Goal: Browse casually: Explore the website without a specific task or goal

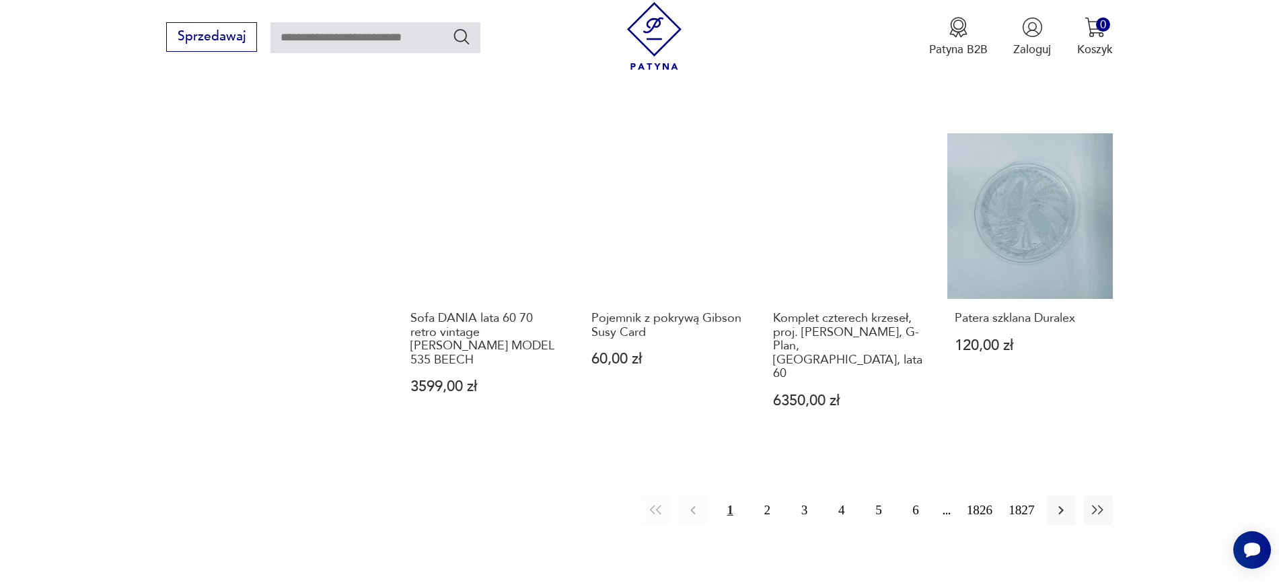
scroll to position [1346, 0]
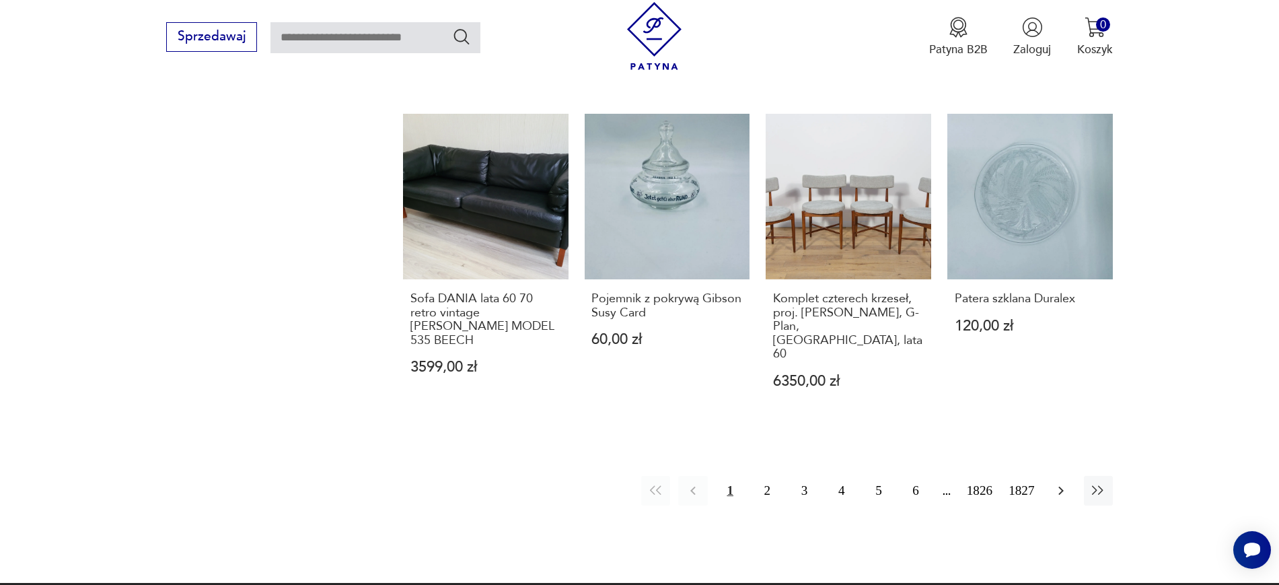
click at [1060, 476] on button "button" at bounding box center [1061, 490] width 29 height 29
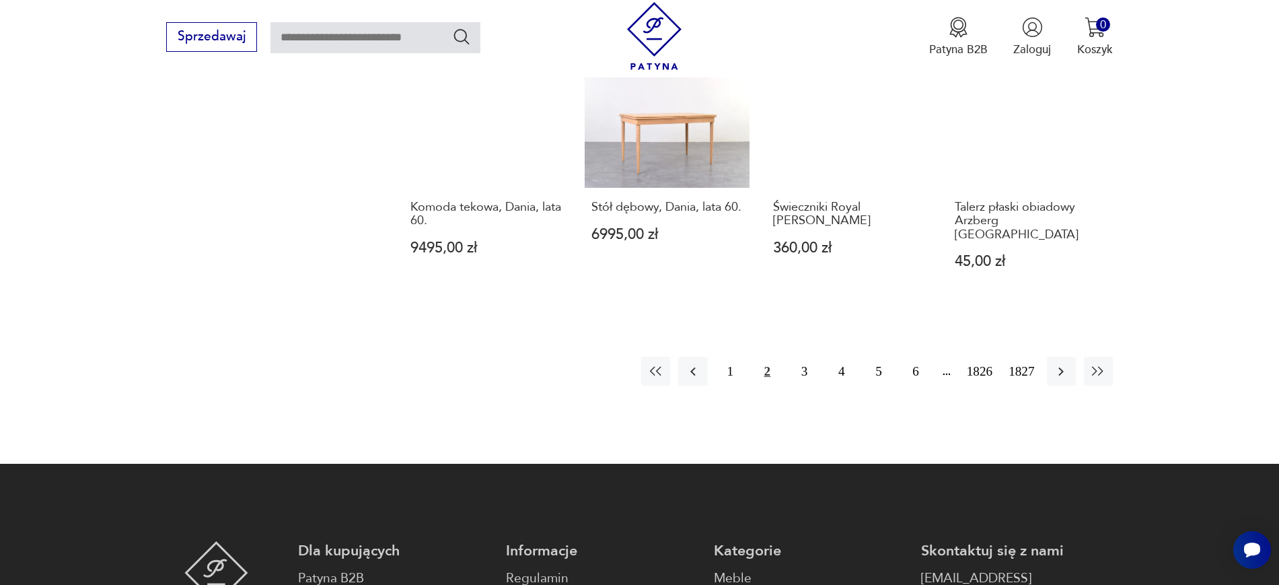
scroll to position [1357, 0]
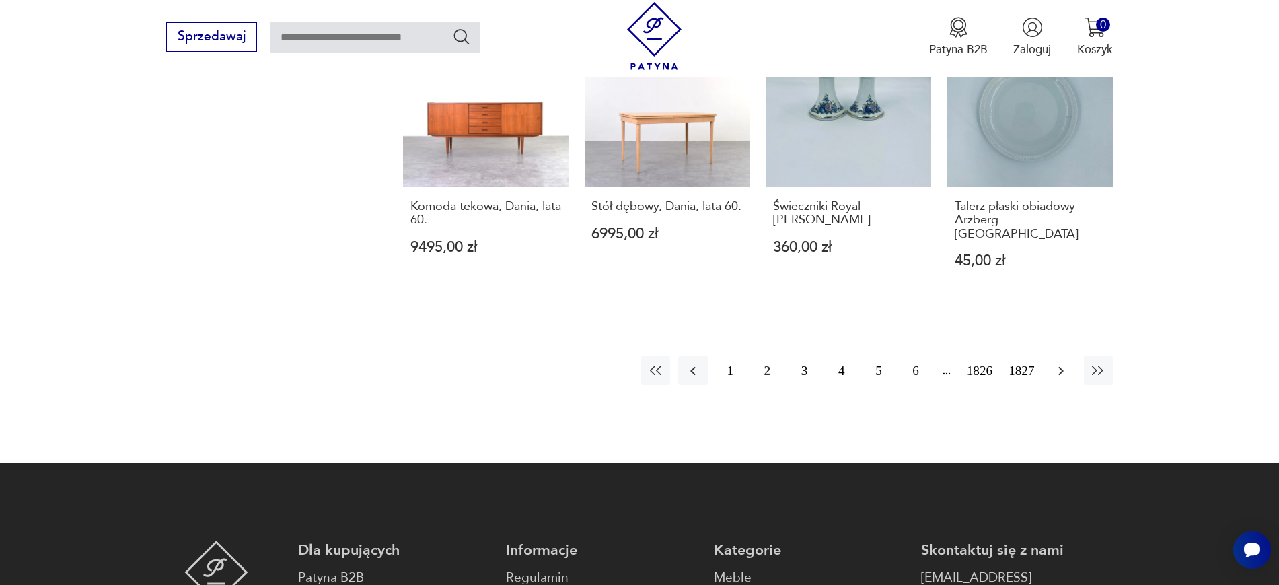
click at [1054, 356] on button "button" at bounding box center [1061, 370] width 29 height 29
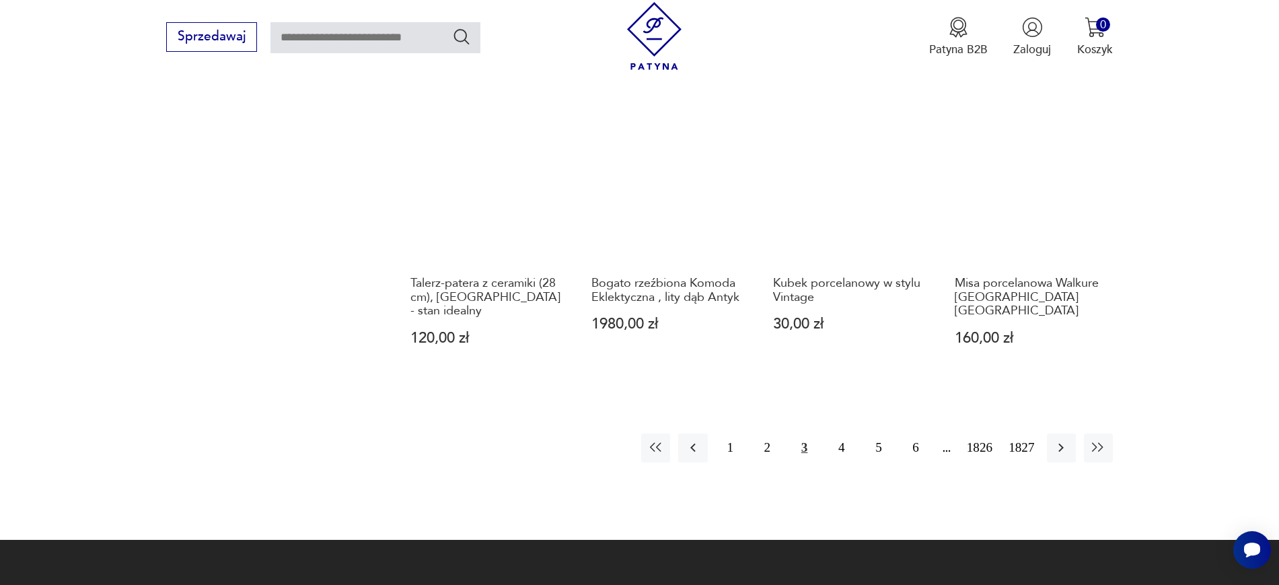
scroll to position [1424, 0]
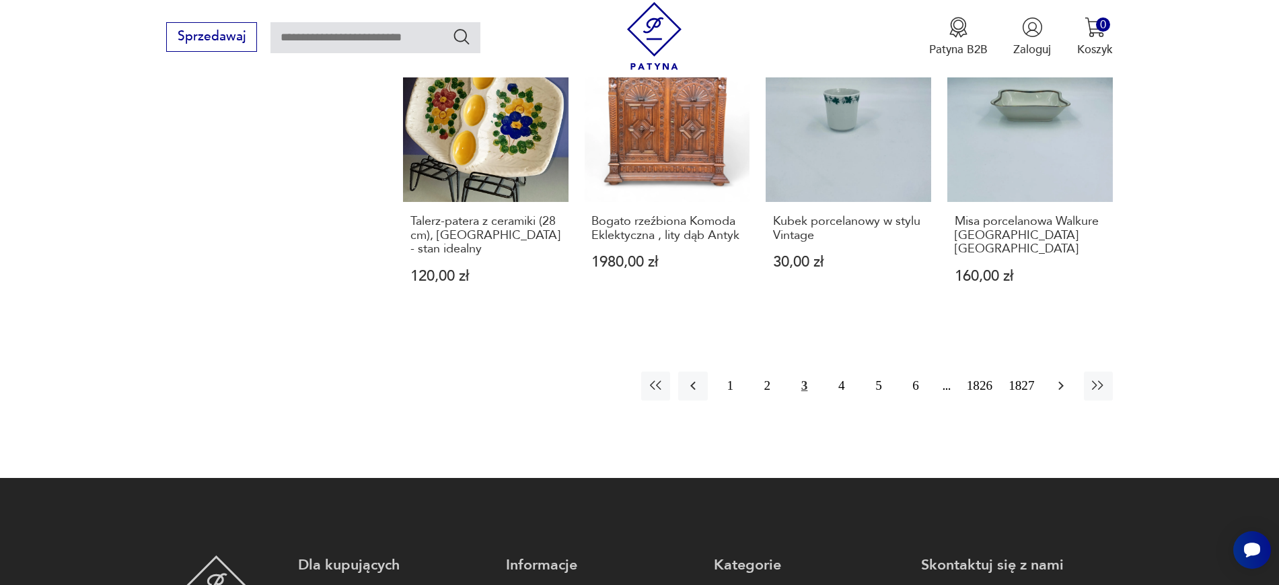
click at [1057, 377] on icon "button" at bounding box center [1061, 385] width 16 height 16
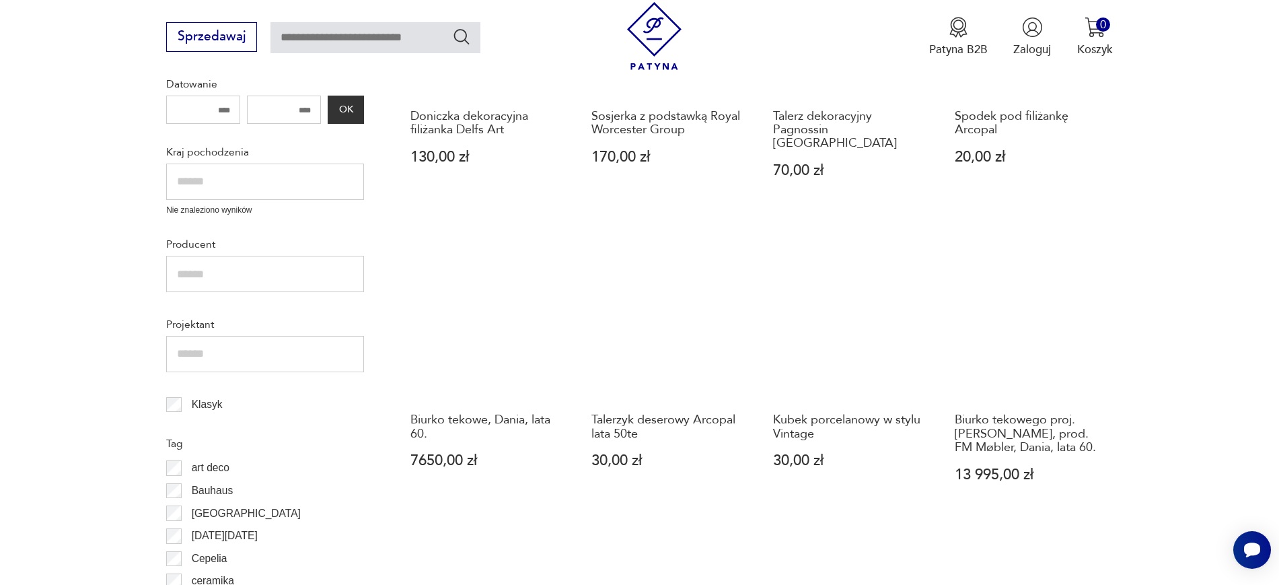
scroll to position [530, 0]
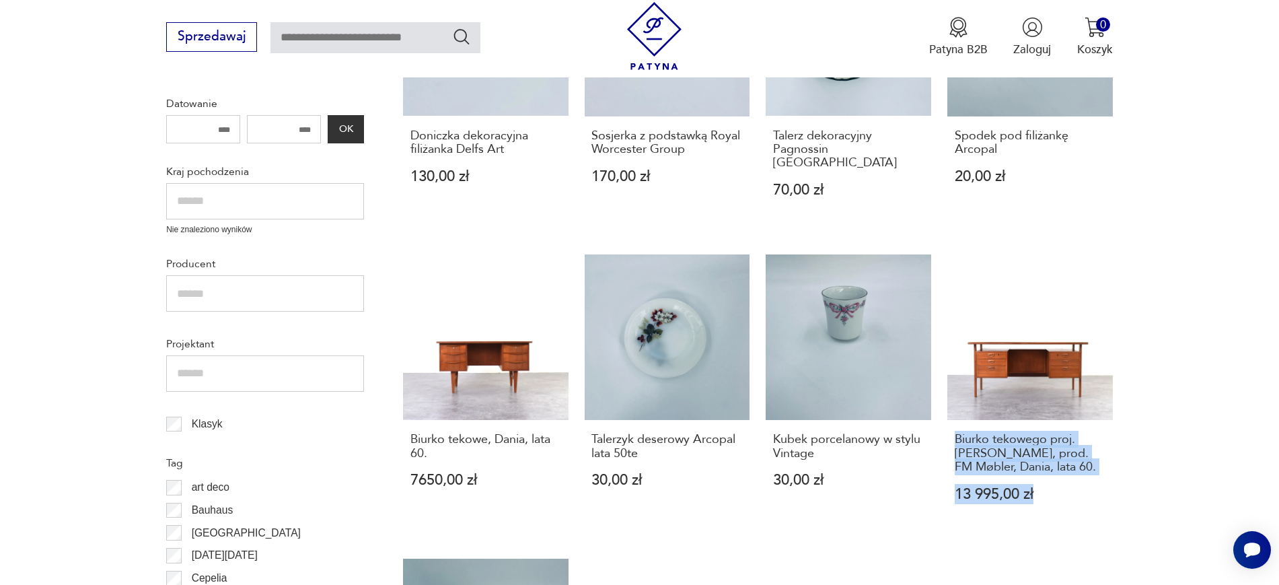
drag, startPoint x: 1134, startPoint y: 474, endPoint x: 941, endPoint y: 407, distance: 203.9
copy div "Biurko tekowego proj. K. Kristiansen, prod. FM Møbler, Dania, lata 60. 13 995,0…"
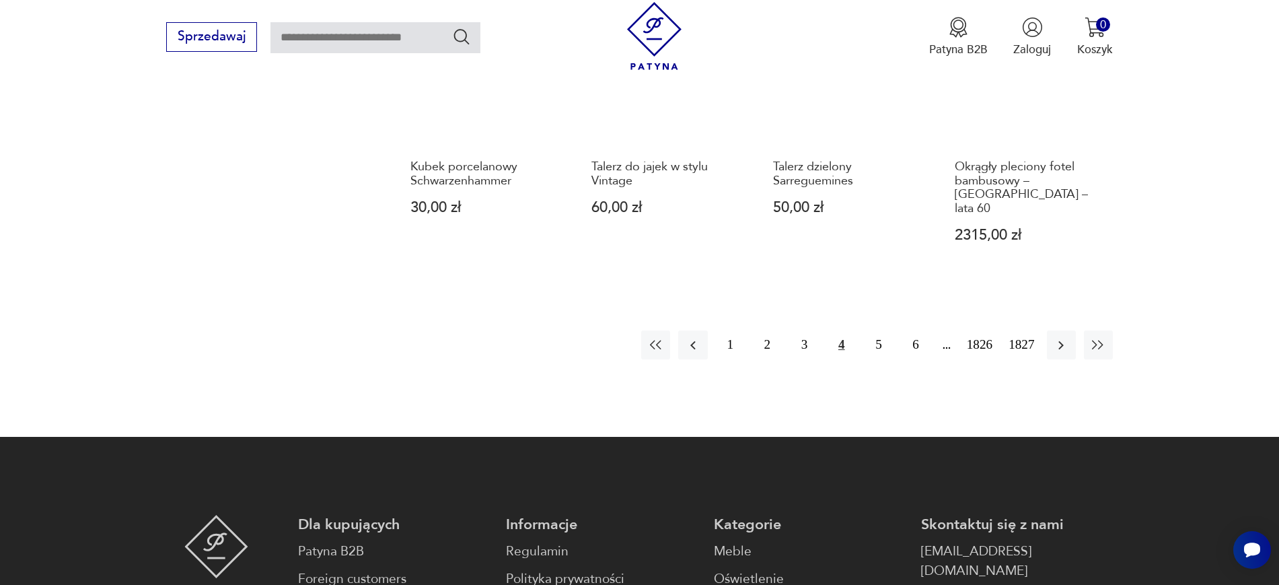
scroll to position [1463, 0]
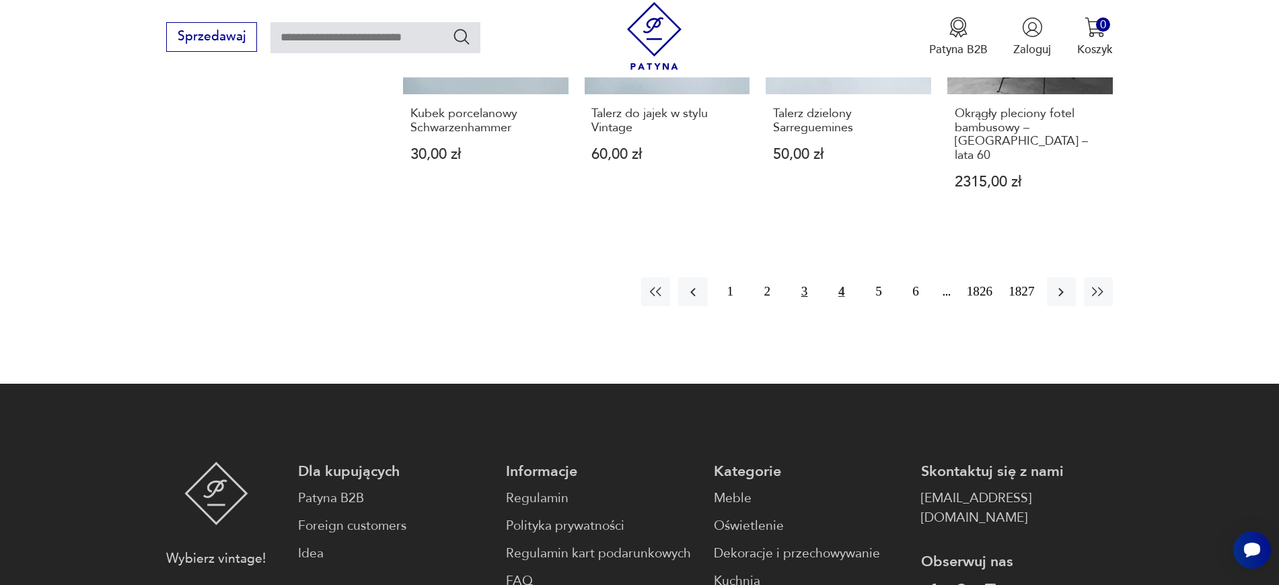
click at [805, 277] on button "3" at bounding box center [804, 291] width 29 height 29
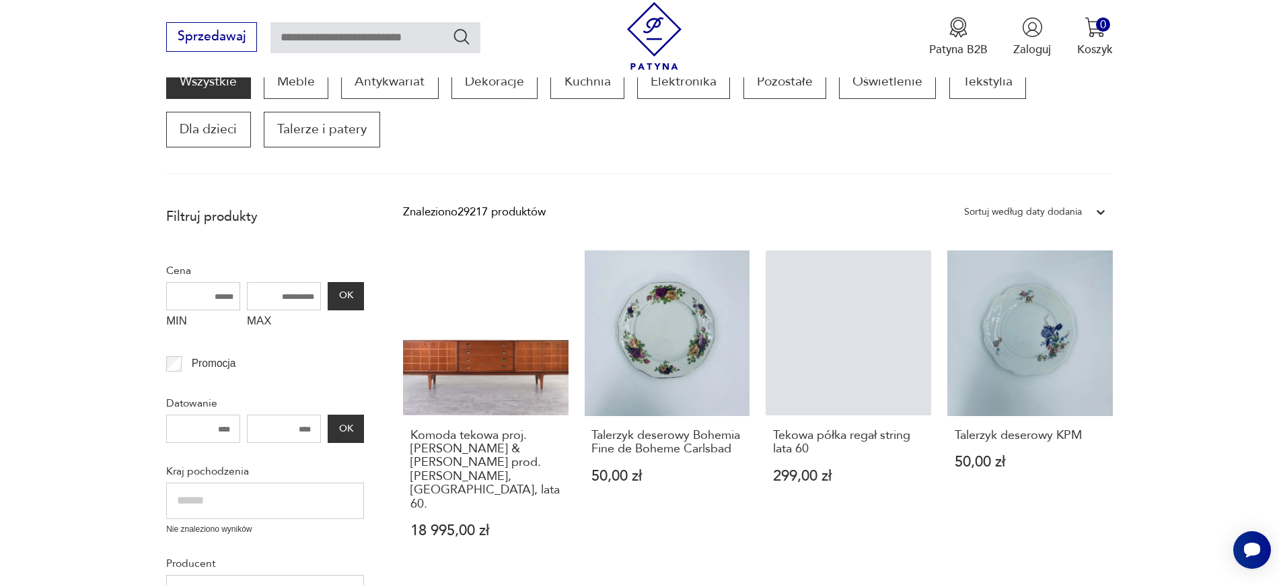
scroll to position [228, 0]
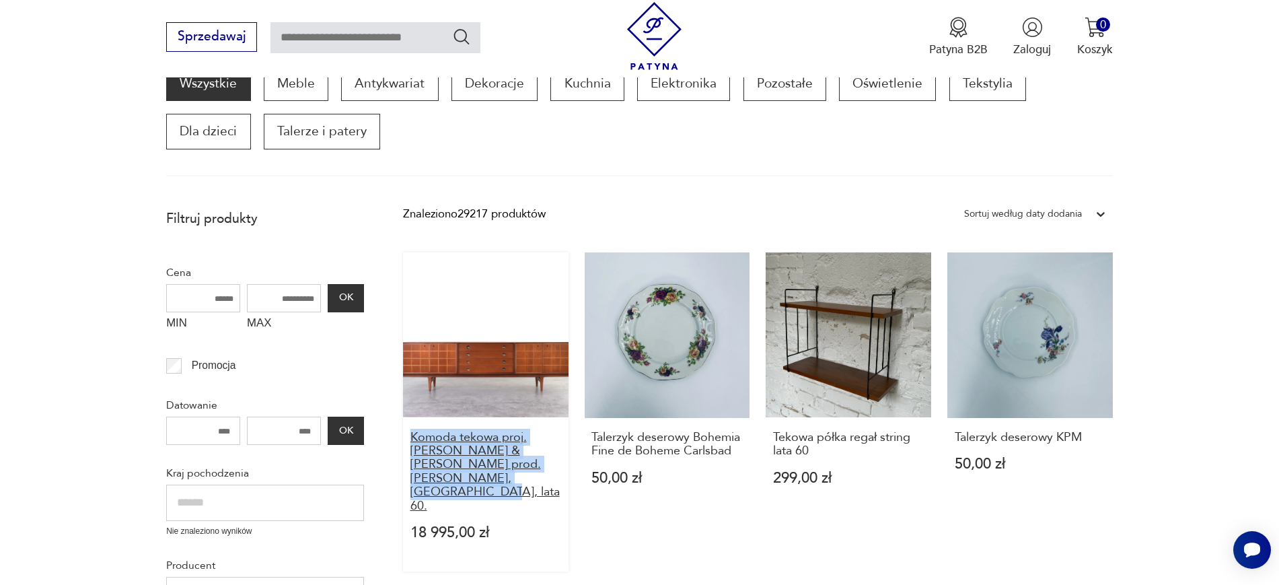
drag, startPoint x: 400, startPoint y: 442, endPoint x: 519, endPoint y: 475, distance: 123.6
copy h3 "Komoda tekowa proj. Rolf Rastad & Adolf Relling prod. Gustav Bahus, Norwegia, l…"
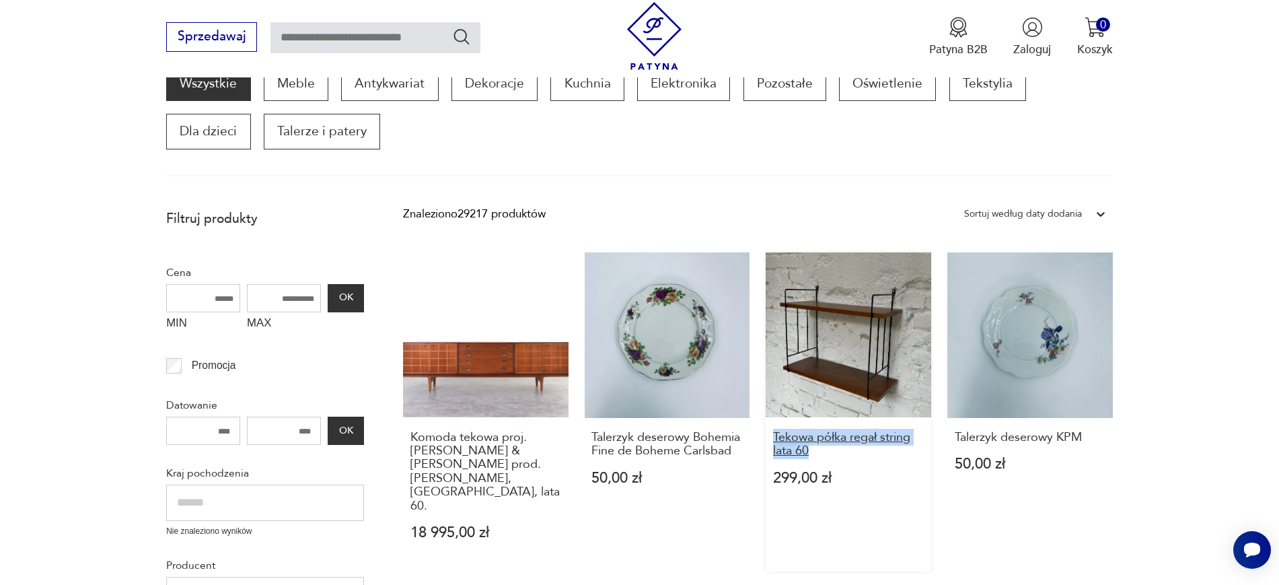
drag, startPoint x: 760, startPoint y: 433, endPoint x: 863, endPoint y: 452, distance: 103.9
copy h3 "Tekowa półka regał string lata 60"
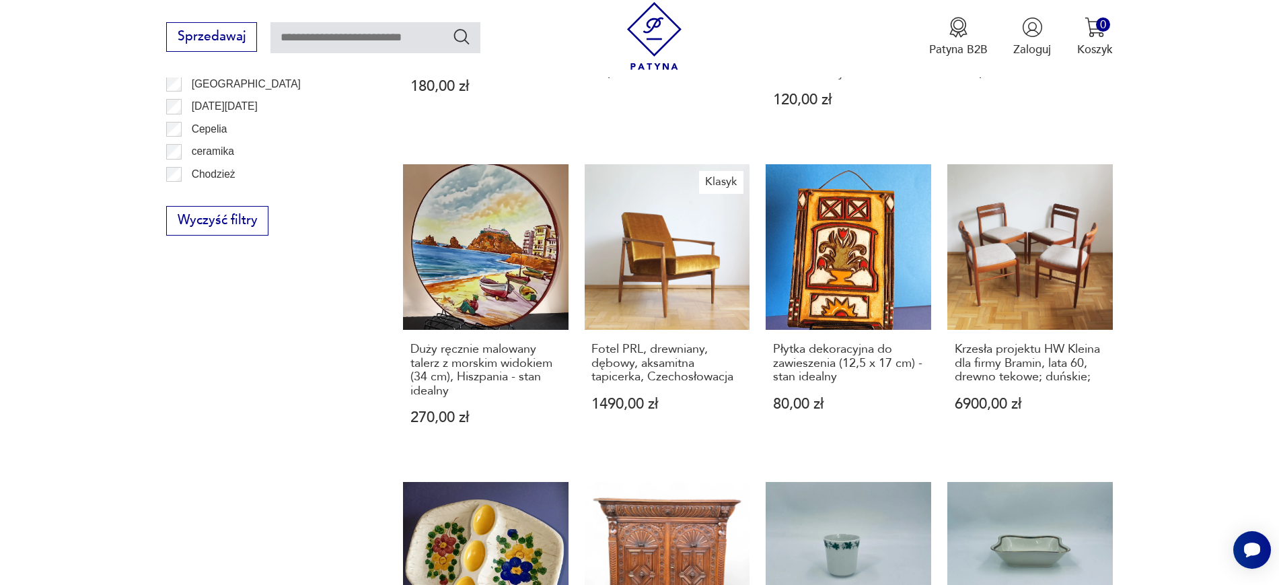
scroll to position [973, 0]
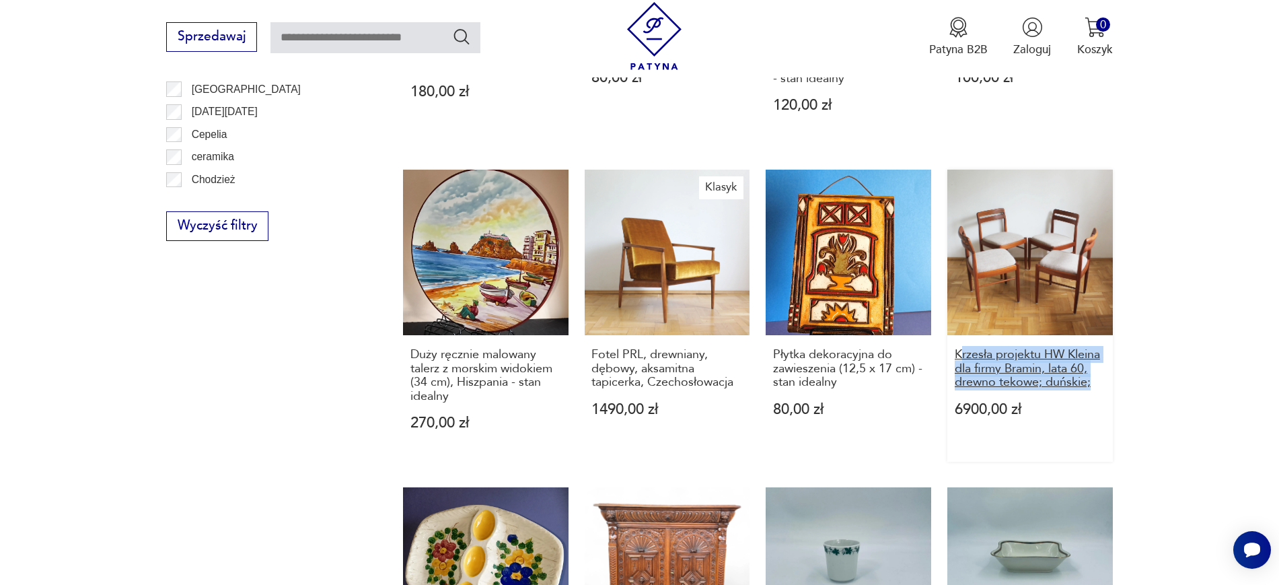
drag, startPoint x: 1127, startPoint y: 348, endPoint x: 964, endPoint y: 310, distance: 167.3
click at [964, 310] on section "Filtruj produkty Cena MIN MAX OK Promocja Datowanie OK Kraj pochodzenia Nie zna…" at bounding box center [639, 193] width 1279 height 1472
copy h3 "rzesła projektu HW Kleina dla firmy Bramin, lata 60, drewno tekowe; duńskie;"
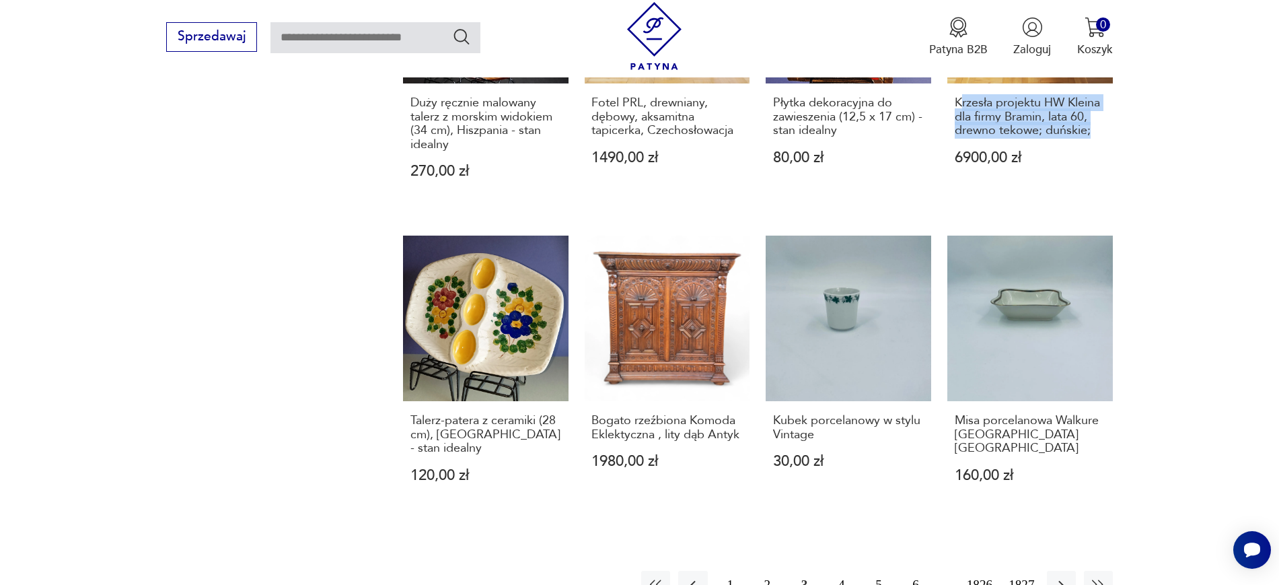
scroll to position [1287, 0]
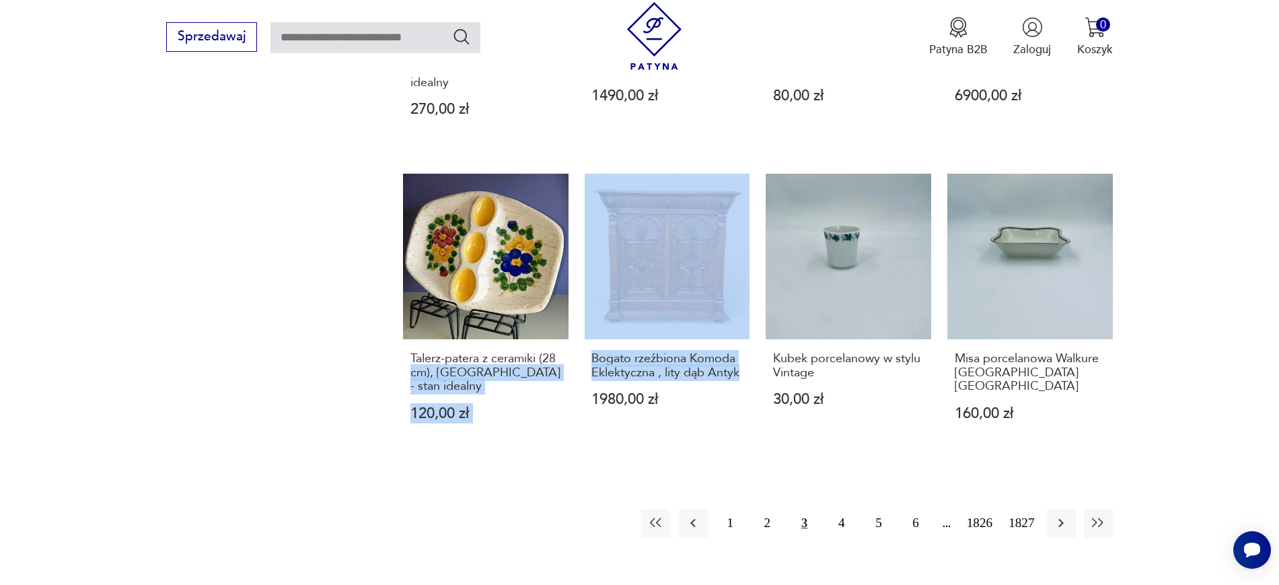
drag, startPoint x: 570, startPoint y: 318, endPoint x: 756, endPoint y: 330, distance: 186.8
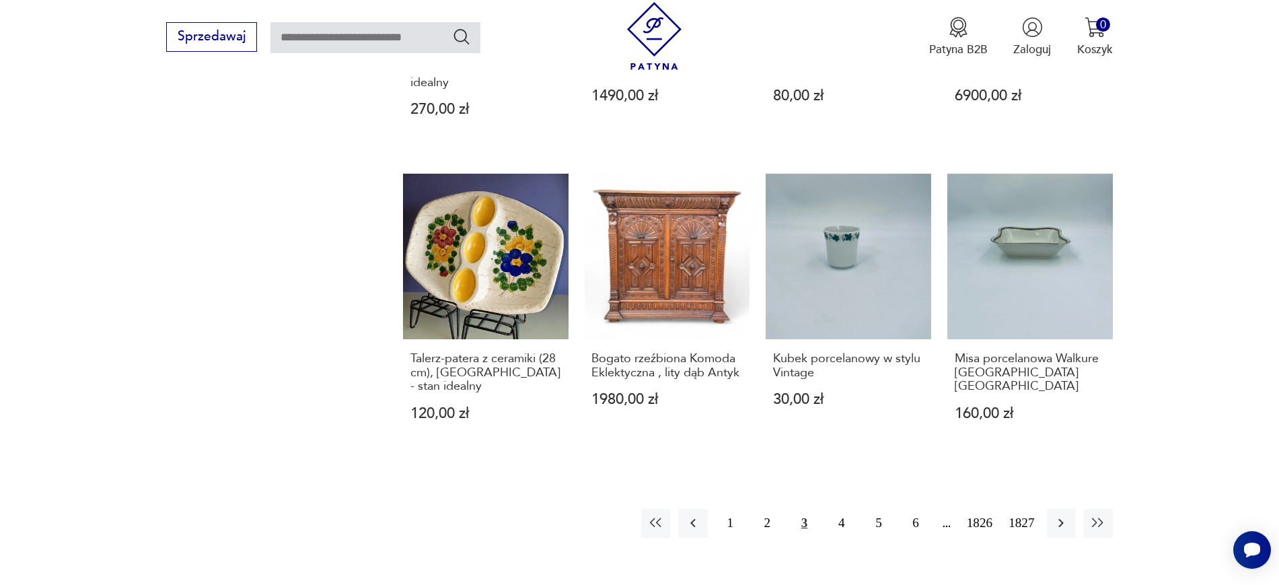
click at [519, 509] on div "1 2 3 4 5 6 1826 1827" at bounding box center [758, 523] width 710 height 29
drag, startPoint x: 583, startPoint y: 315, endPoint x: 739, endPoint y: 335, distance: 157.4
copy h3 "Bogato rzeźbiona Komoda Eklektyczna , lity dąb Antyk"
click at [765, 509] on button "2" at bounding box center [767, 523] width 29 height 29
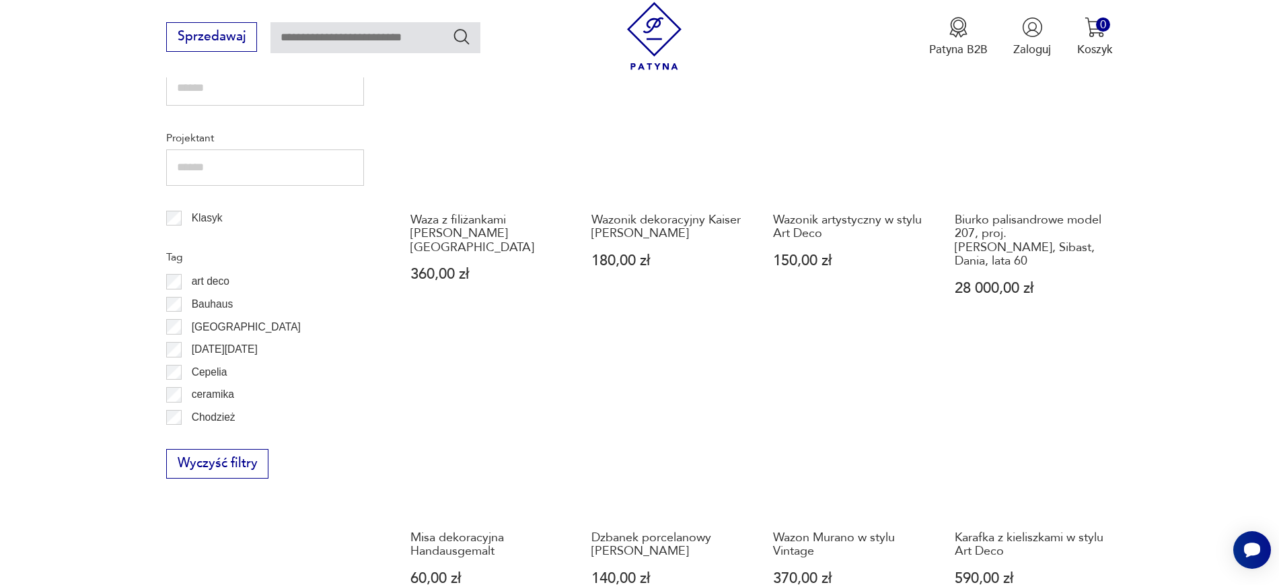
scroll to position [800, 0]
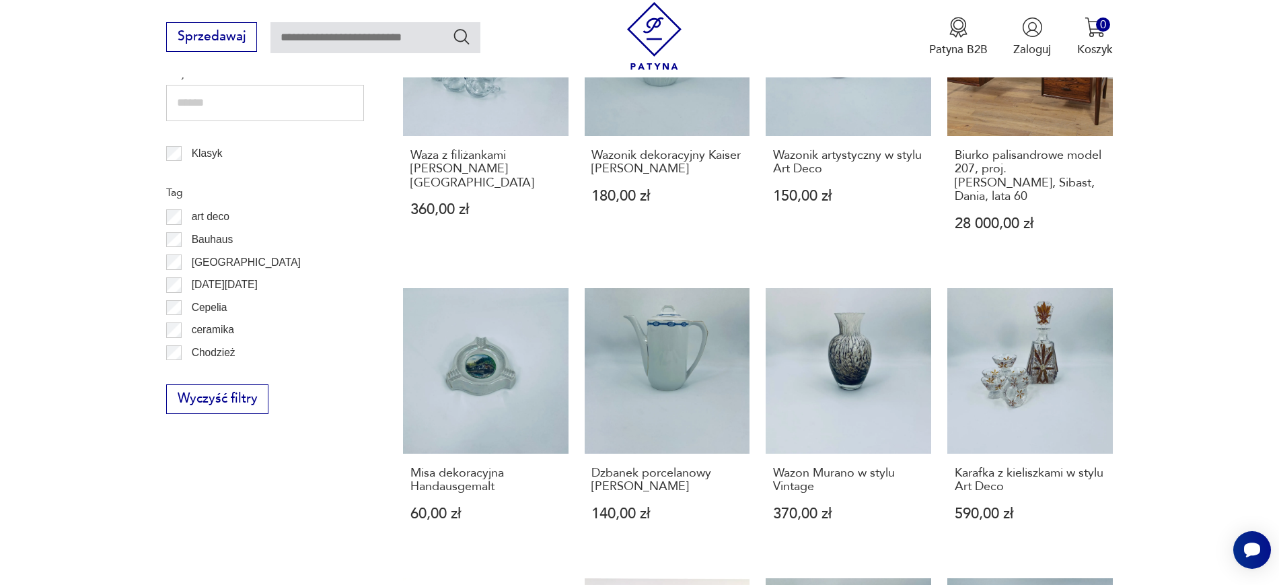
click at [1169, 190] on section "Filtruj produkty Cena MIN MAX OK Promocja Datowanie OK Kraj pochodzenia Nie zna…" at bounding box center [639, 324] width 1279 height 1389
drag, startPoint x: 1169, startPoint y: 190, endPoint x: 954, endPoint y: 156, distance: 217.9
click at [954, 156] on section "Filtruj produkty Cena MIN MAX OK Promocja Datowanie OK Kraj pochodzenia Nie zna…" at bounding box center [639, 324] width 1279 height 1389
copy h3 "Biurko palisandrowe model 207, proj. A. Vodder, Sibast, Dania, lata 60"
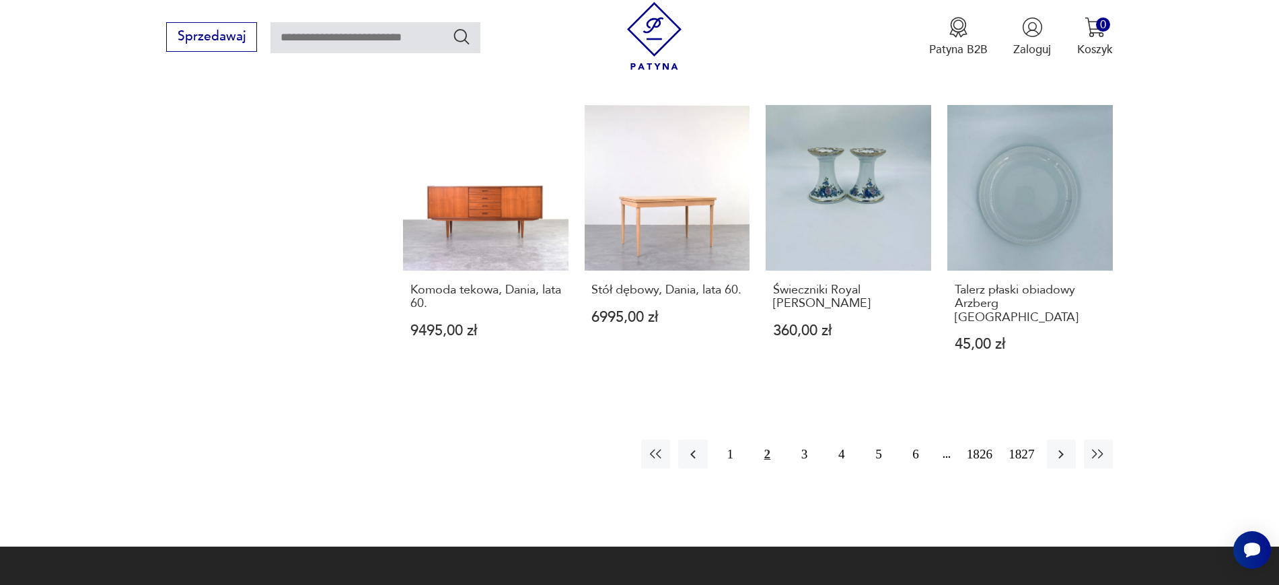
scroll to position [1305, 0]
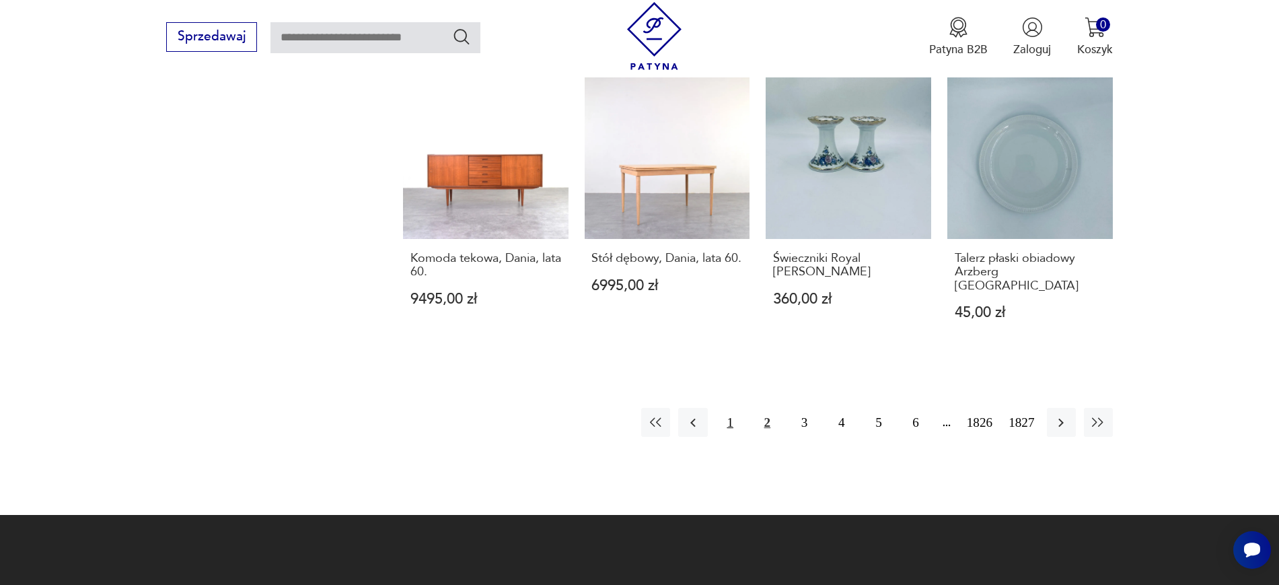
click at [729, 408] on button "1" at bounding box center [730, 422] width 29 height 29
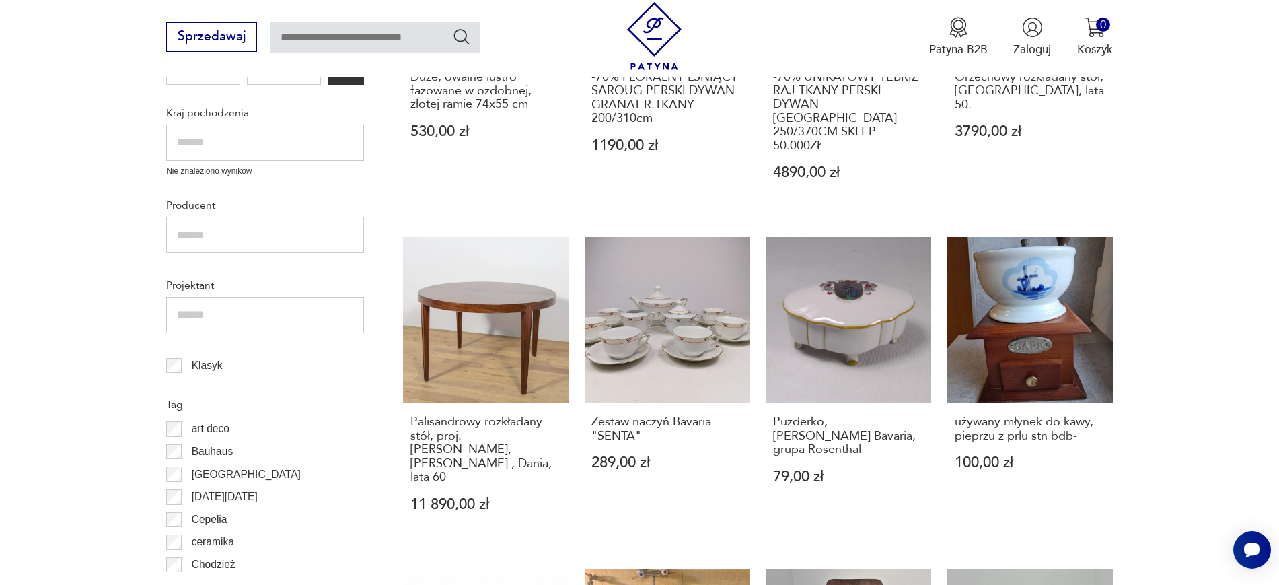
scroll to position [716, 0]
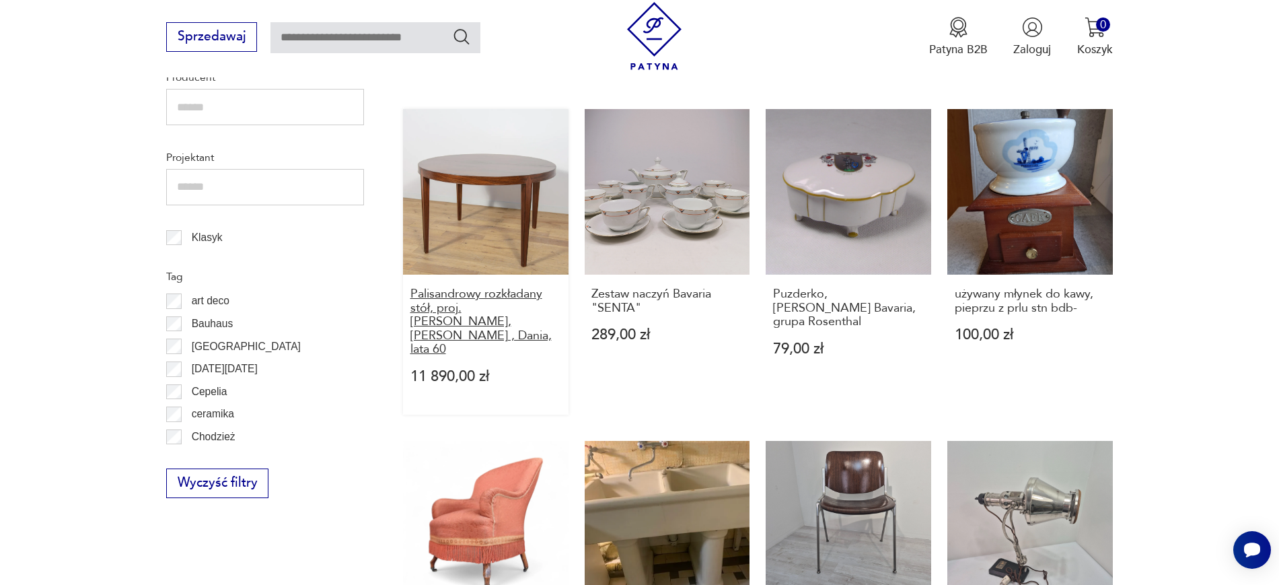
drag, startPoint x: 393, startPoint y: 265, endPoint x: 485, endPoint y: 307, distance: 101.2
click at [485, 307] on section "Filtruj produkty Cena MIN MAX OK Promocja Datowanie OK Kraj pochodzenia Nie zna…" at bounding box center [639, 463] width 1279 height 1499
copy h3 "Palisandrowy rozkładany stół, proj. Severin Hansen, Haslev Møbelsnedkeri , Dani…"
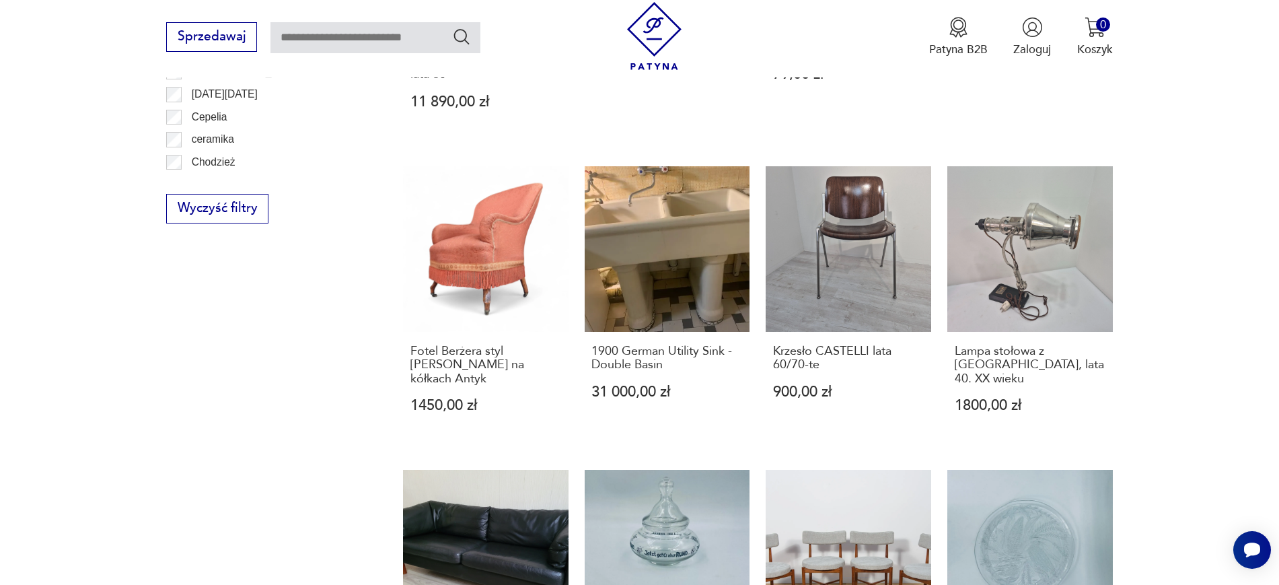
scroll to position [999, 0]
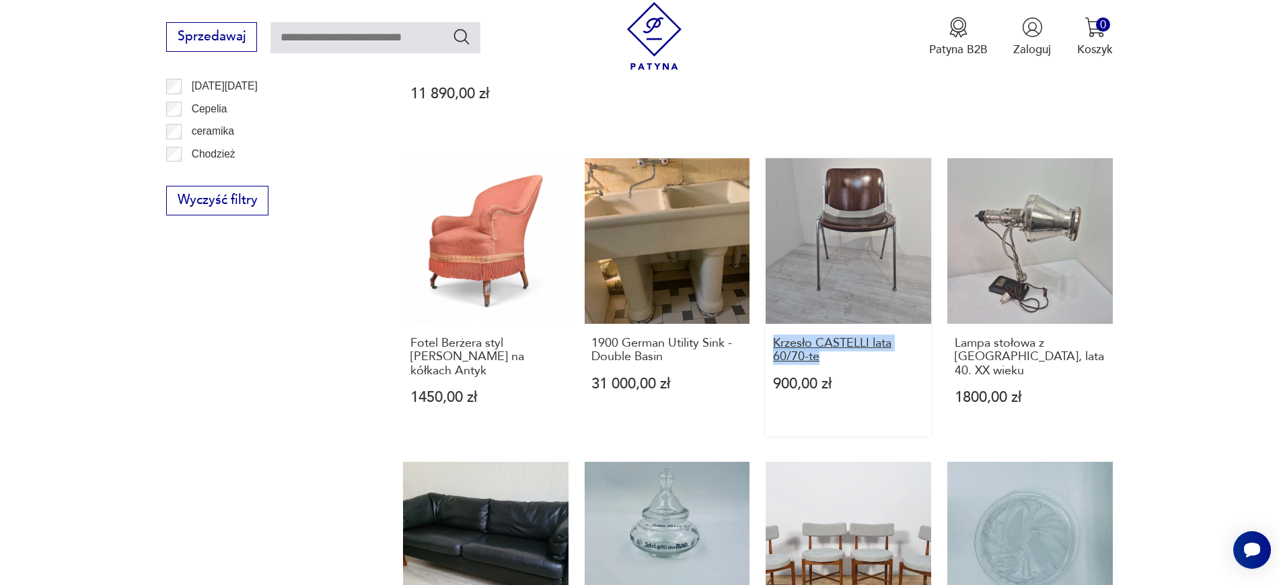
drag, startPoint x: 763, startPoint y: 297, endPoint x: 832, endPoint y: 315, distance: 71.5
click at [832, 315] on div "Duże, owalne lustro fazowane w ozdobnej, złotej ramie 74x55 cm 530,00 zł -70% F…" at bounding box center [758, 125] width 710 height 1286
copy h3 "Krzesło CASTELLI lata 60/70-te"
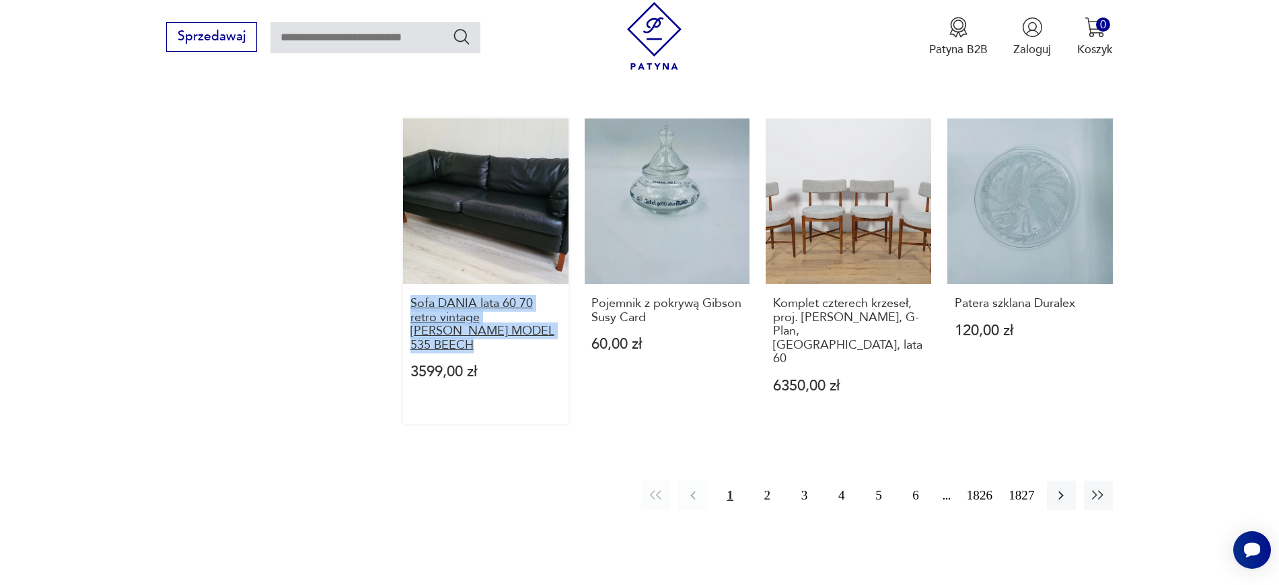
drag, startPoint x: 387, startPoint y: 255, endPoint x: 465, endPoint y: 299, distance: 89.8
copy h3 "Sofa DANIA lata 60 70 retro vintage MOGENS HANSEN MODEL 535 BEECH"
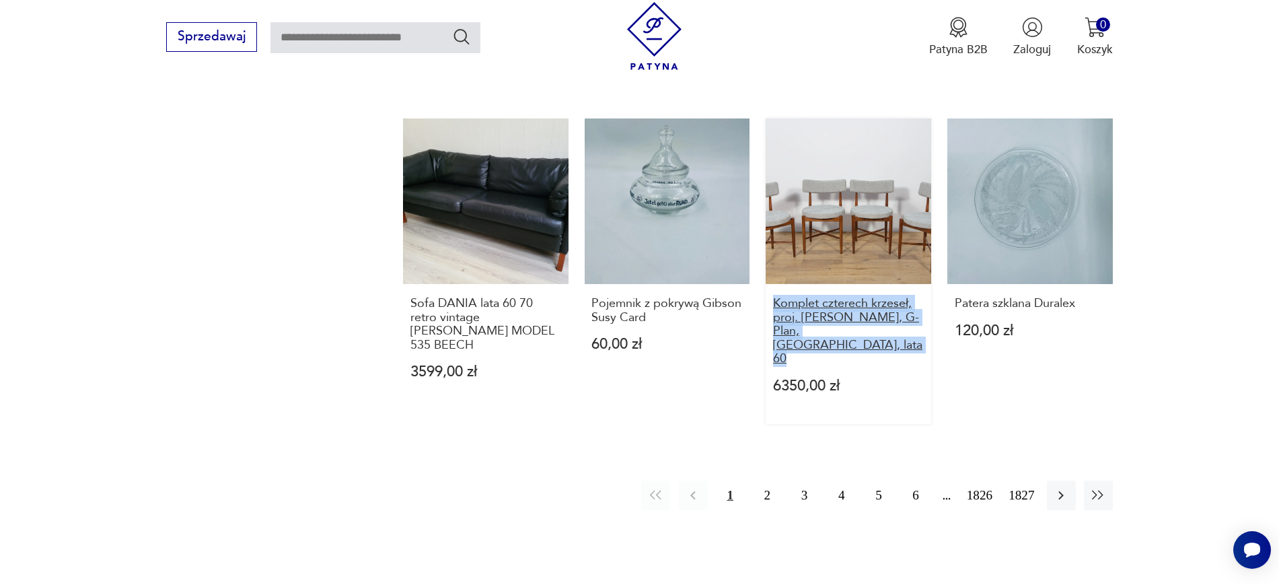
drag, startPoint x: 763, startPoint y: 260, endPoint x: 801, endPoint y: 304, distance: 58.2
copy h3 "Komplet czterech krzeseł, proj. I. Kofod-Larsen, G-Plan, Wielka Brytania, lata …"
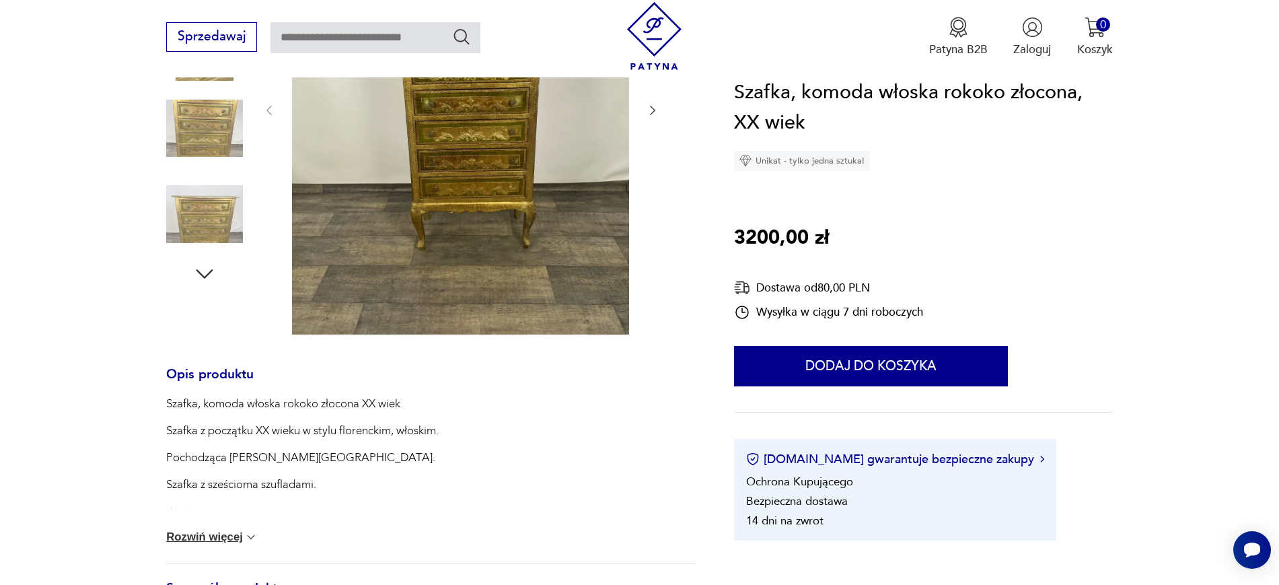
scroll to position [53, 0]
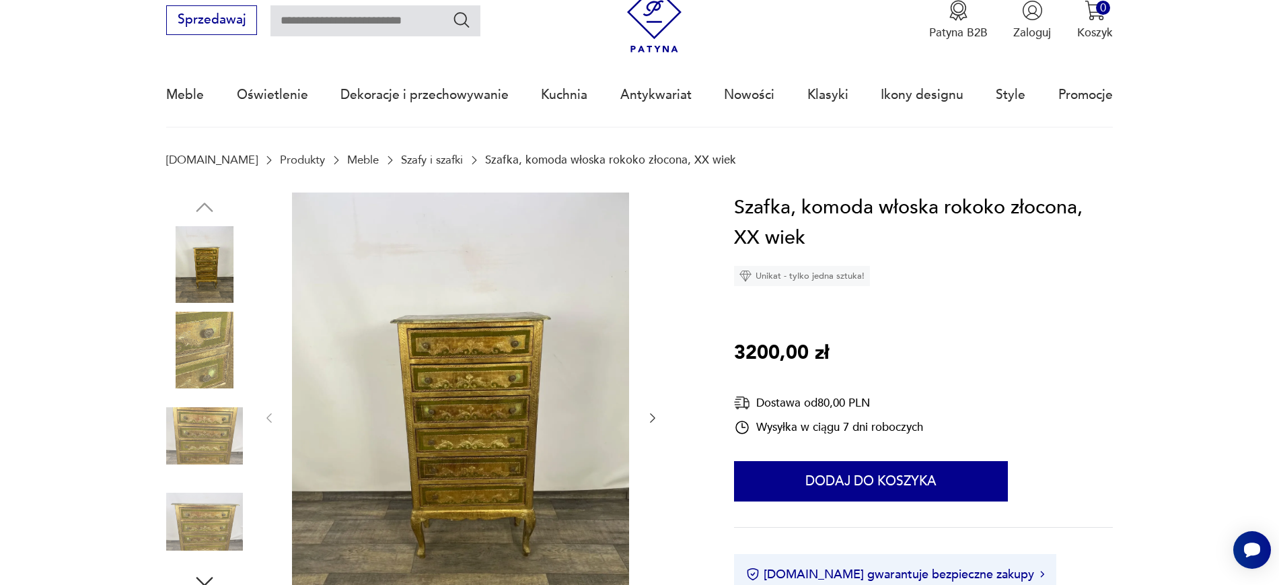
click at [405, 159] on link "Szafy i szafki" at bounding box center [432, 159] width 62 height 13
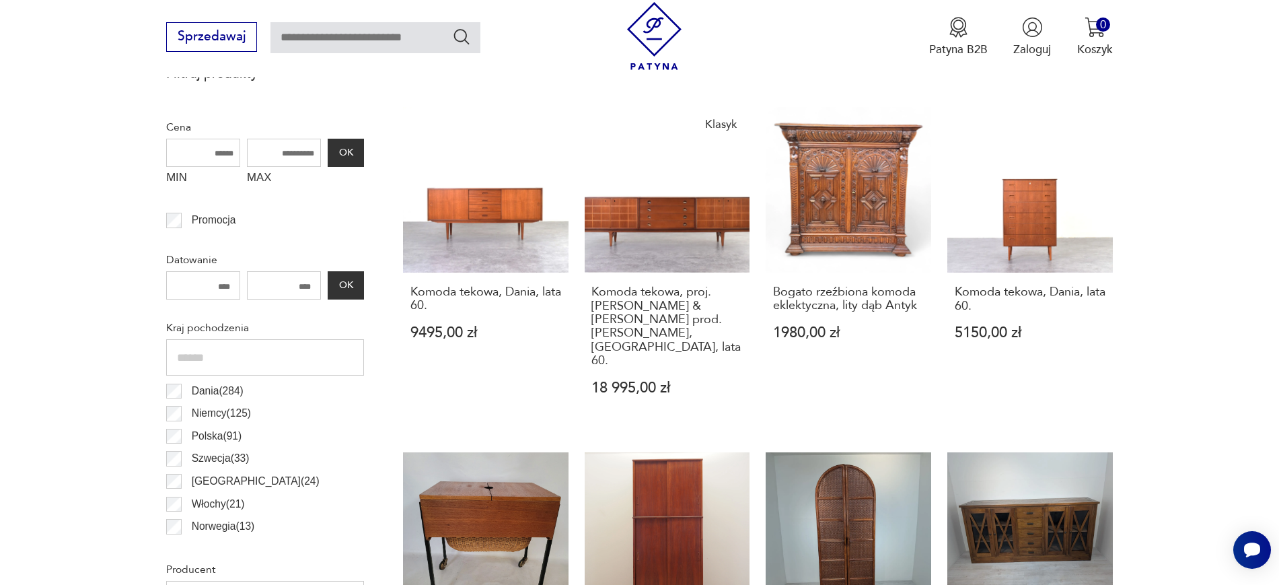
scroll to position [792, 0]
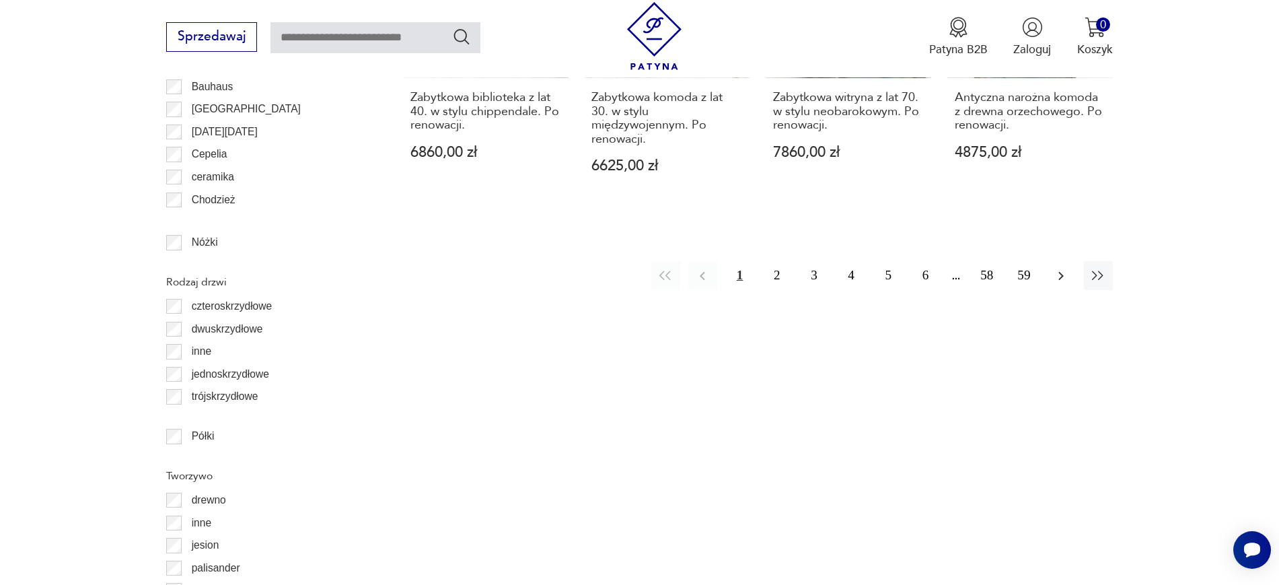
click at [1075, 261] on button "button" at bounding box center [1061, 275] width 29 height 29
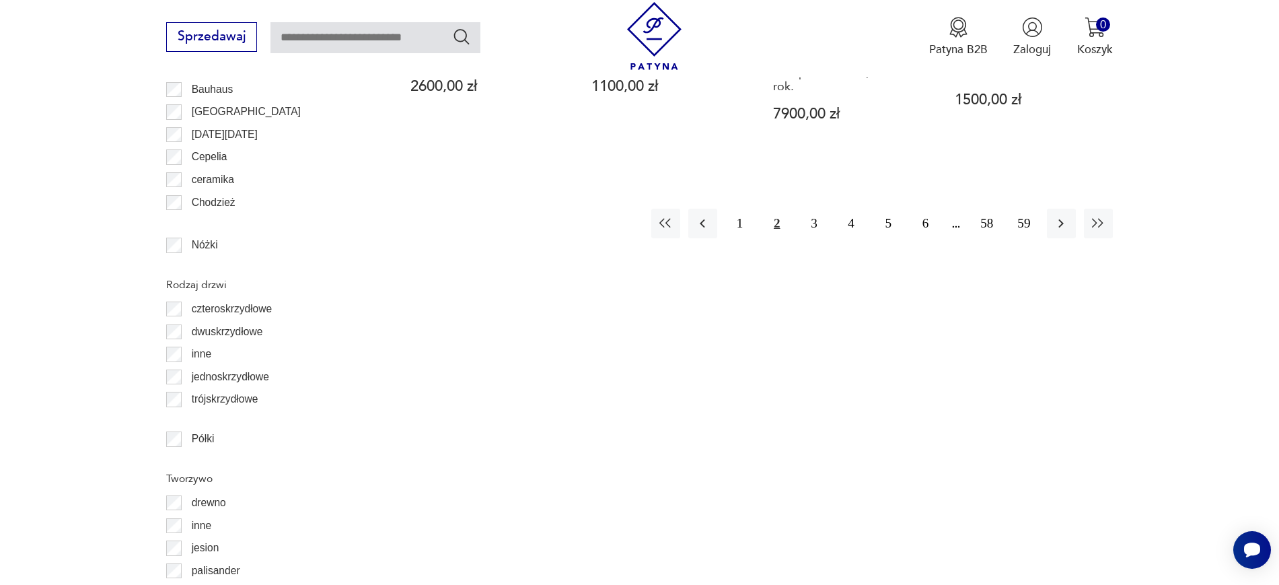
scroll to position [1787, 0]
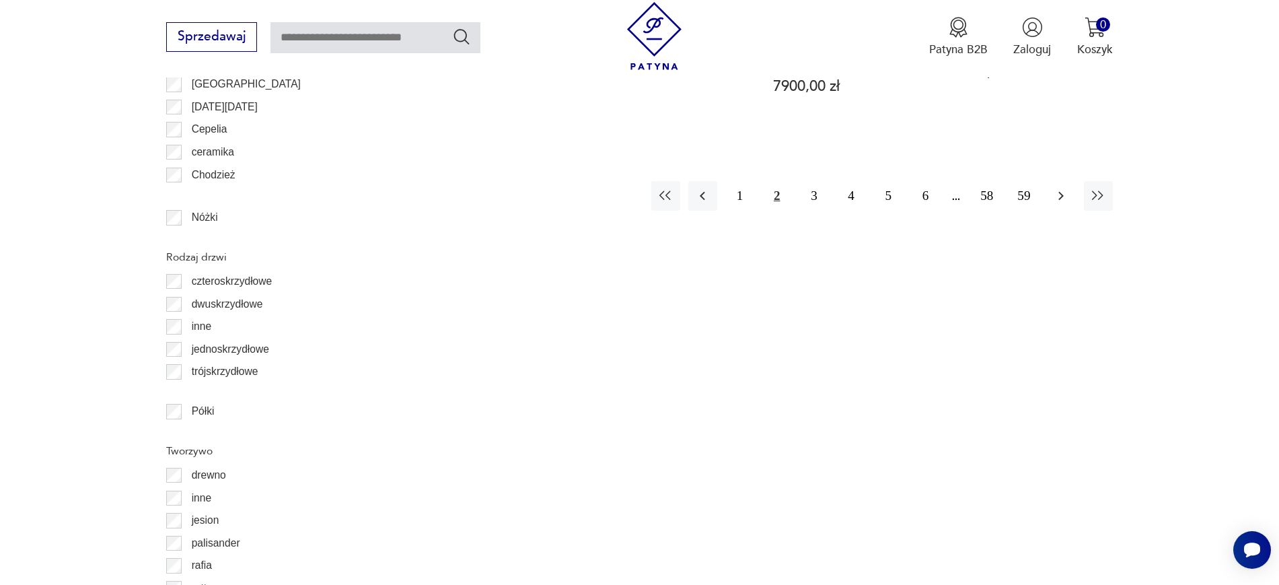
click at [1061, 196] on icon "button" at bounding box center [1061, 196] width 16 height 16
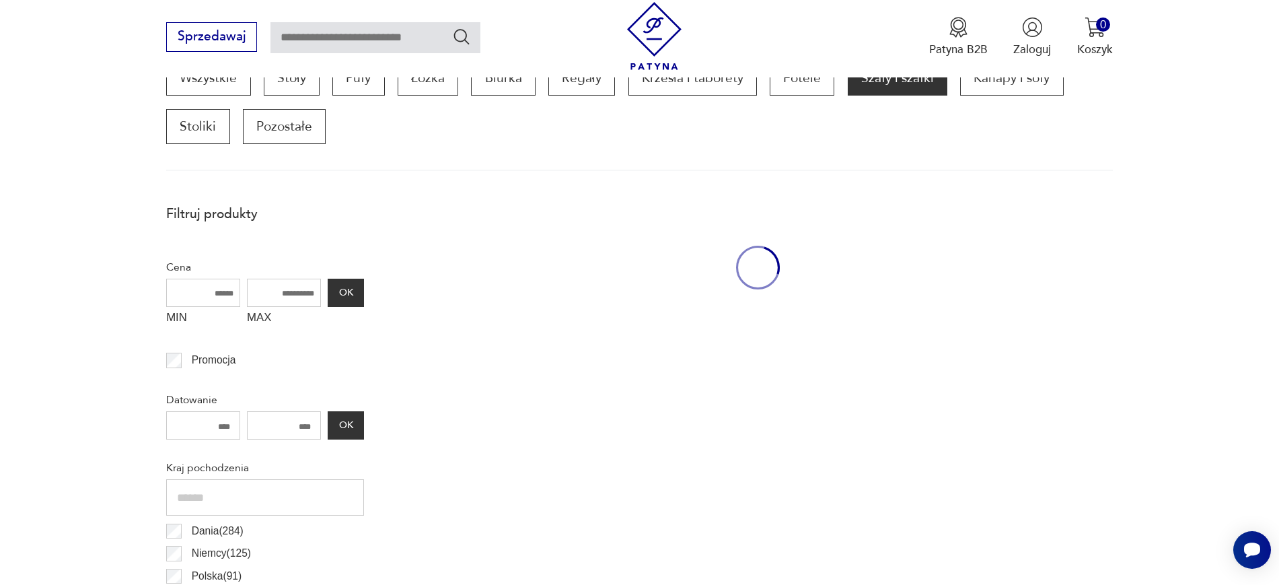
scroll to position [456, 0]
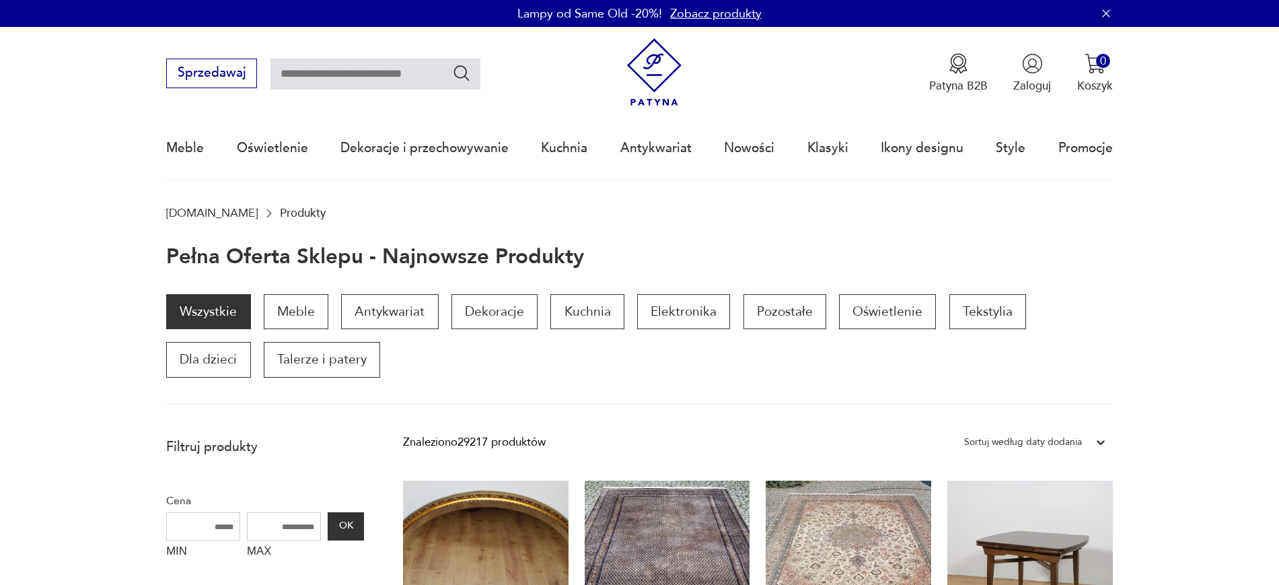
scroll to position [92, 0]
click at [668, 77] on img at bounding box center [654, 72] width 68 height 68
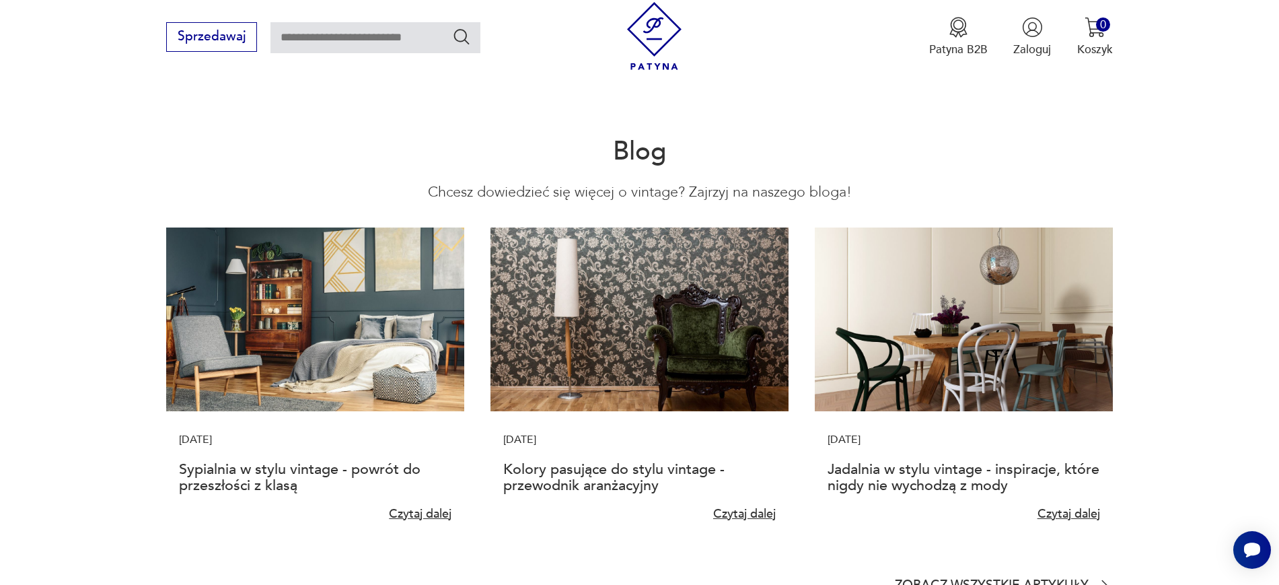
scroll to position [3849, 0]
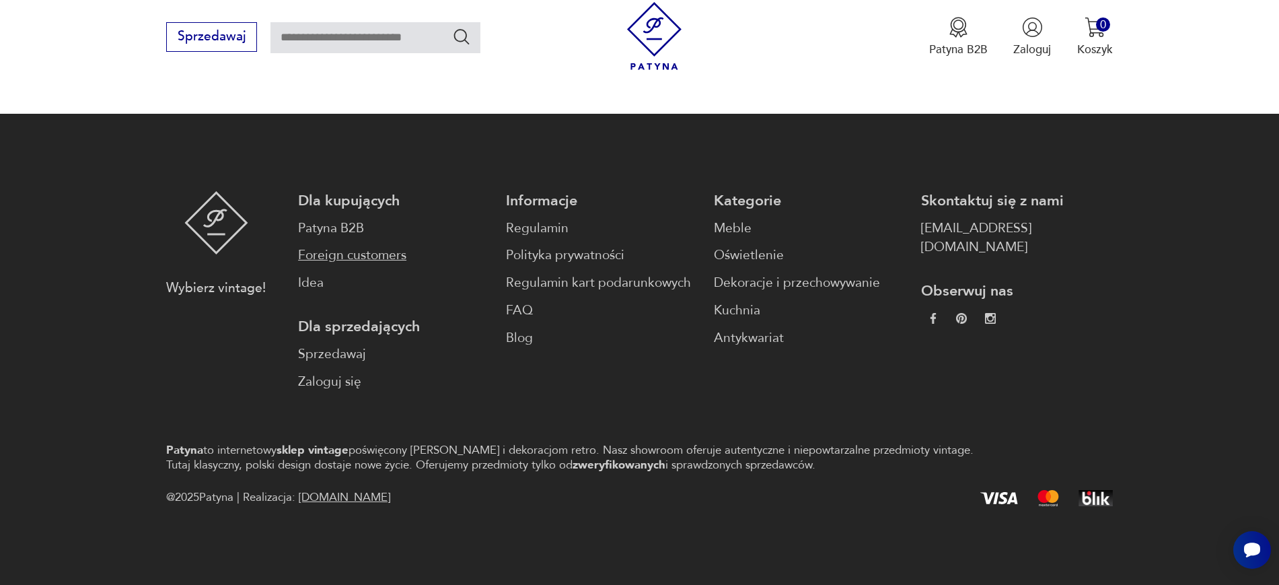
click at [395, 261] on link "Foreign customers" at bounding box center [394, 256] width 192 height 20
